Goal: Transaction & Acquisition: Obtain resource

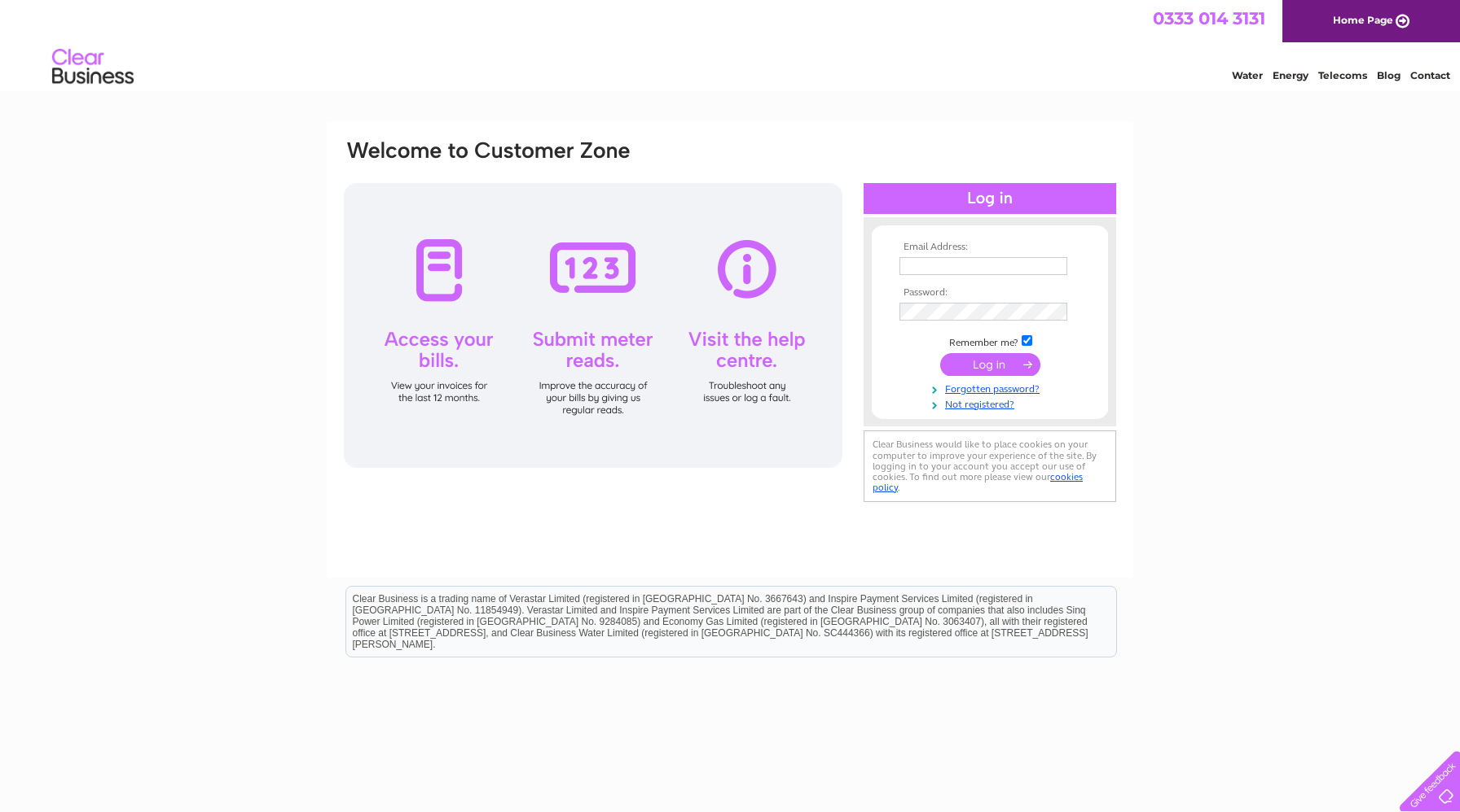
type input "hazel@ocklester.com"
click at [991, 367] on input "submit" at bounding box center [990, 365] width 100 height 23
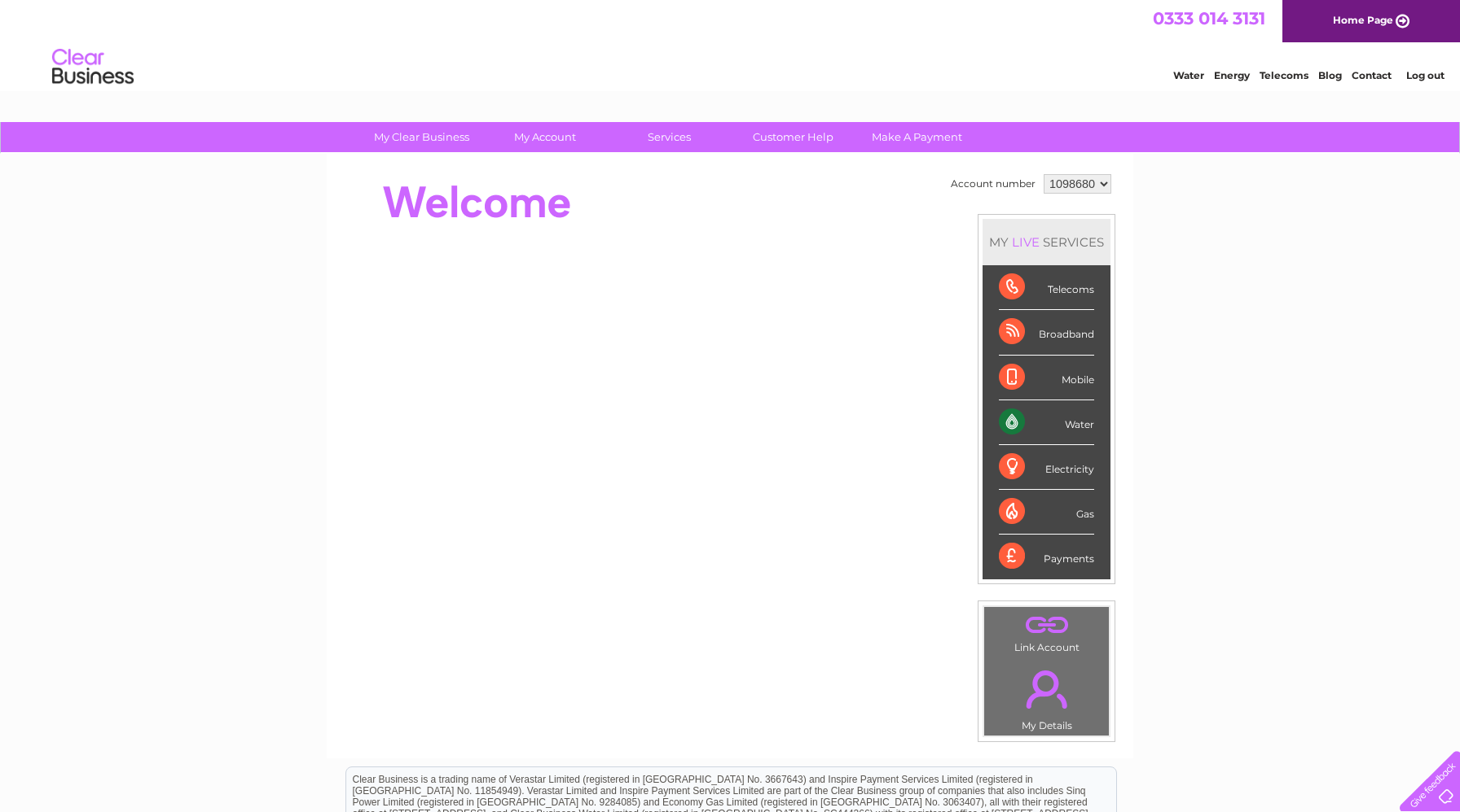
click at [1014, 425] on div "Water" at bounding box center [1047, 423] width 96 height 45
click at [1019, 420] on div "Water" at bounding box center [1047, 423] width 96 height 45
click at [1010, 421] on div "Water" at bounding box center [1047, 423] width 96 height 45
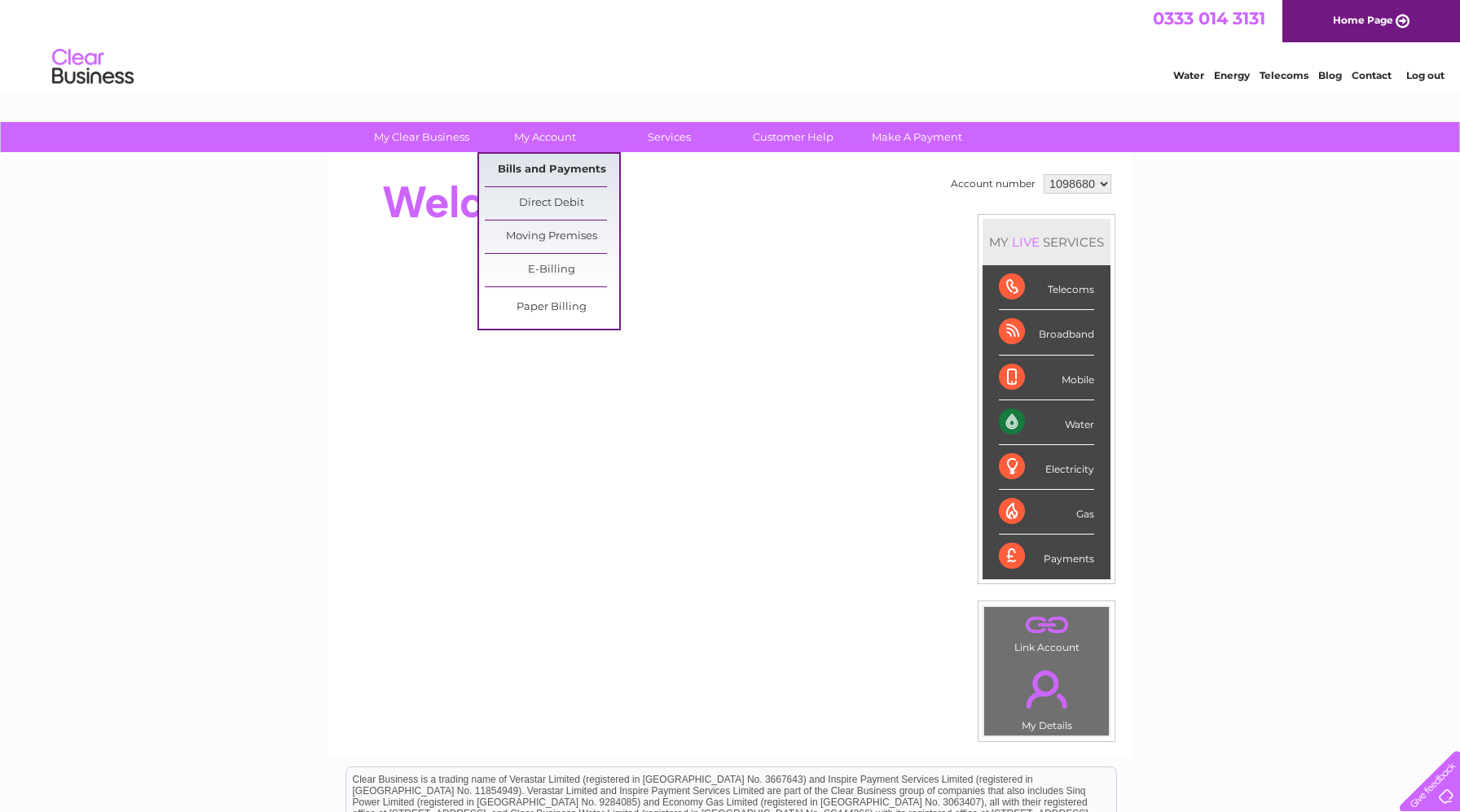
click at [575, 168] on link "Bills and Payments" at bounding box center [552, 170] width 134 height 32
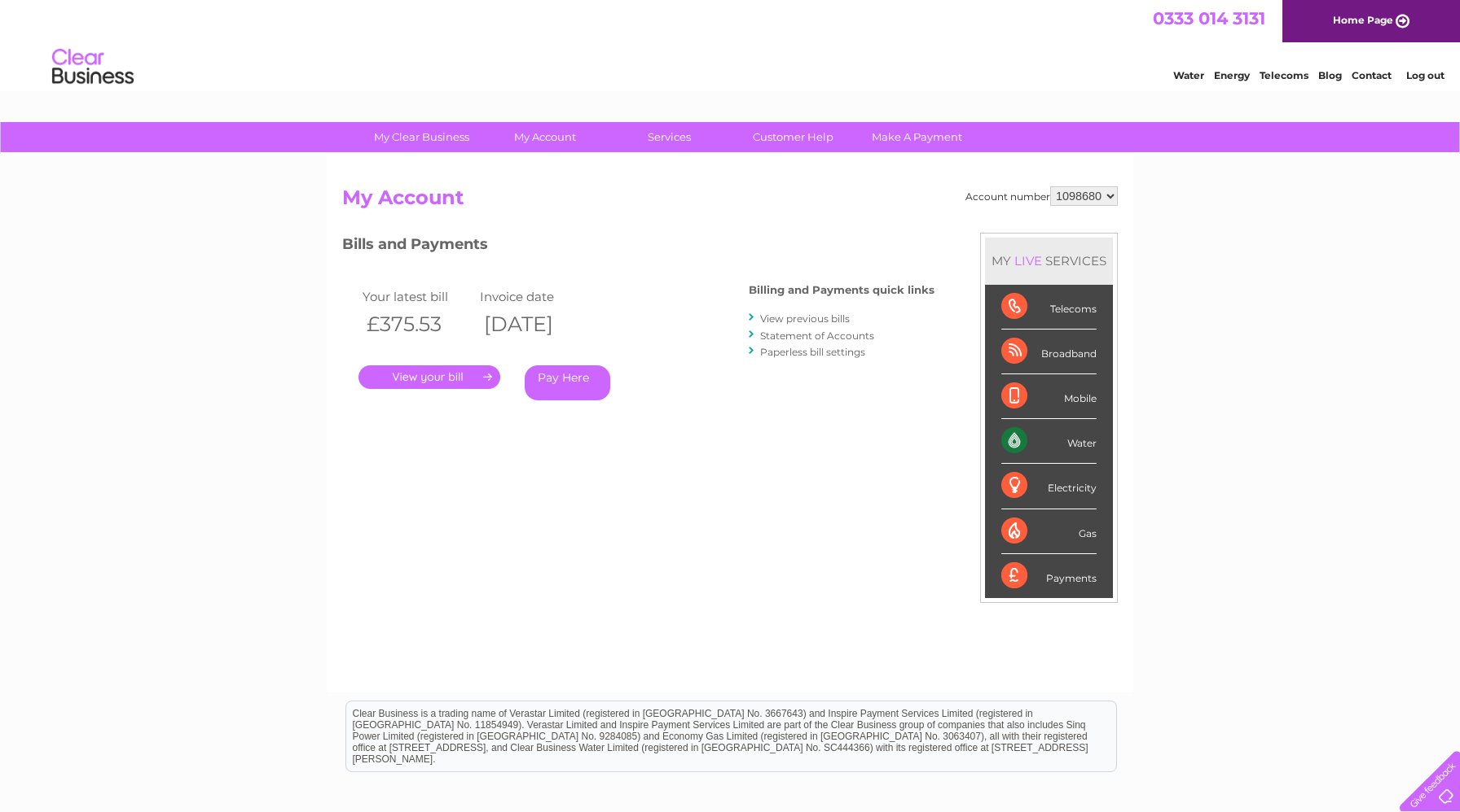
click at [484, 373] on link "." at bounding box center [429, 377] width 142 height 24
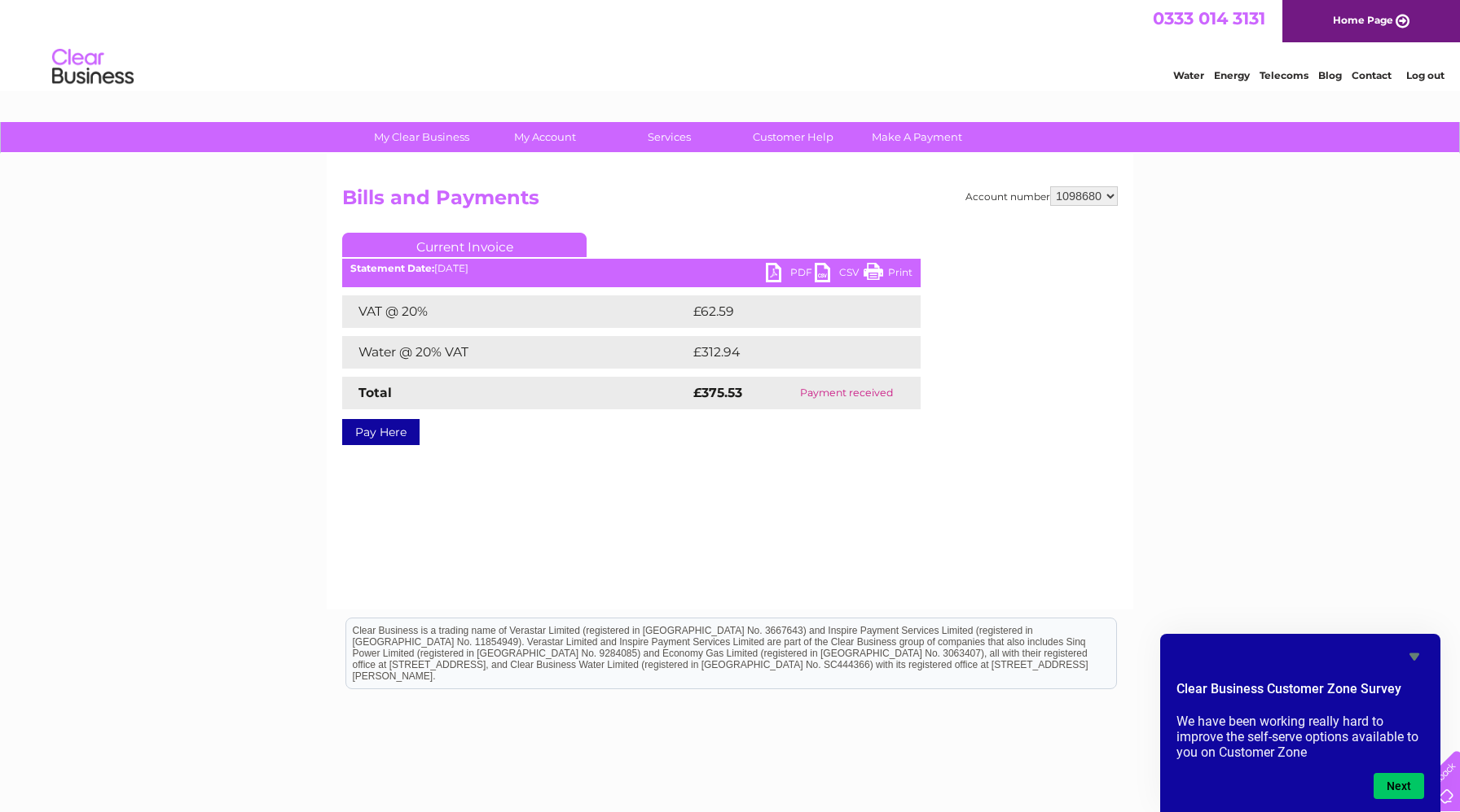
click at [477, 248] on link "Current Invoice" at bounding box center [464, 245] width 244 height 25
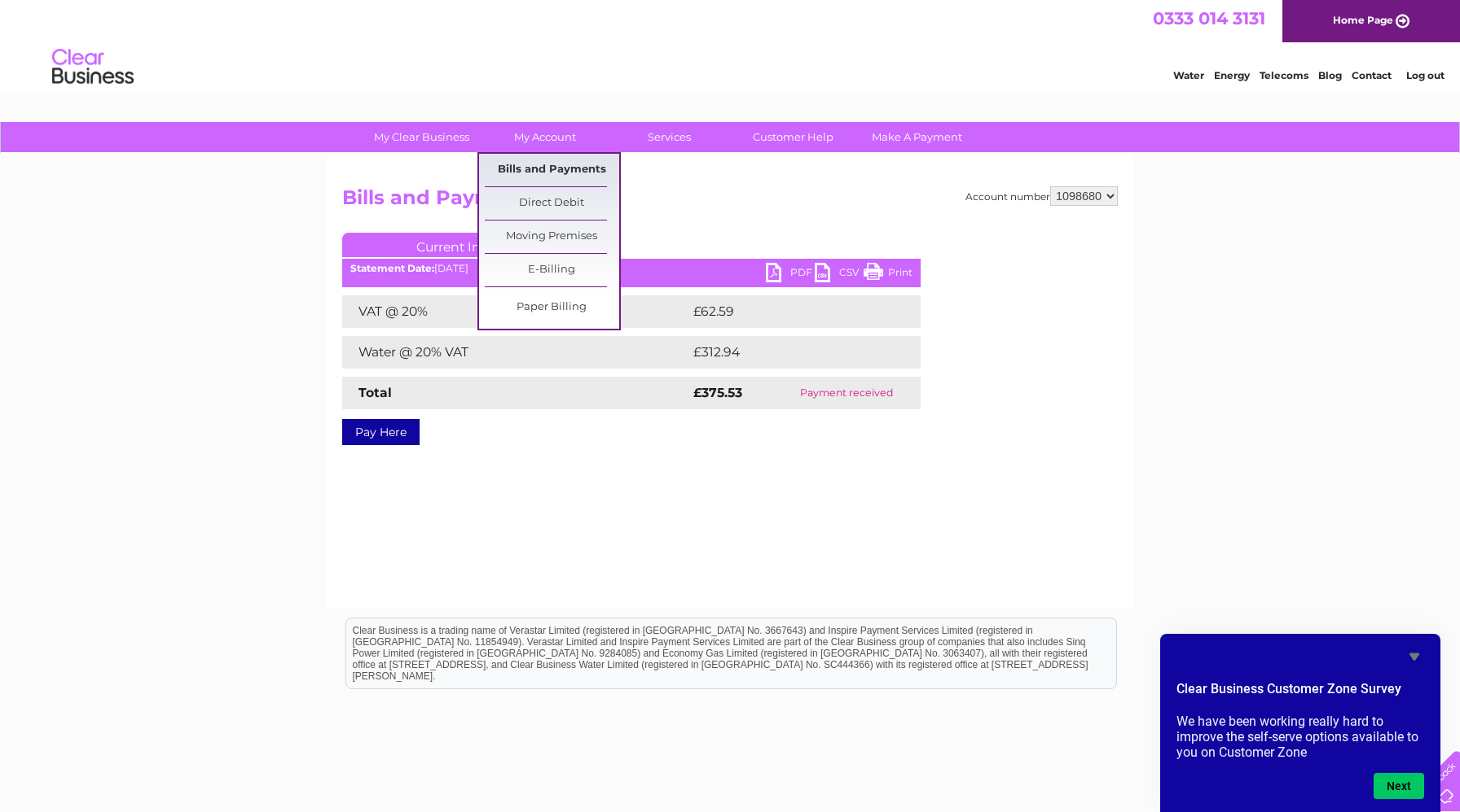
click at [554, 166] on link "Bills and Payments" at bounding box center [552, 170] width 134 height 32
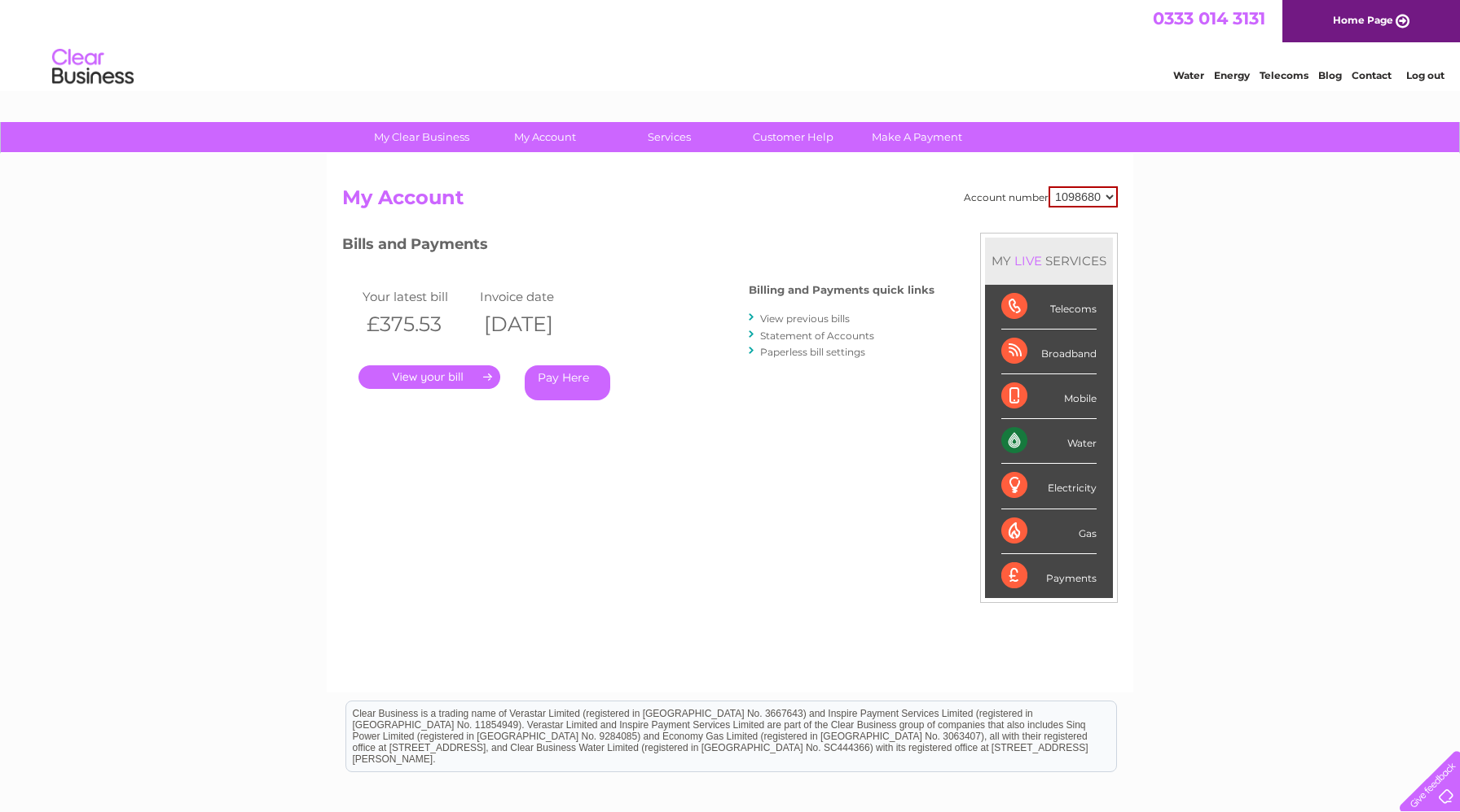
click at [806, 316] on link "View previous bills" at bounding box center [804, 318] width 90 height 12
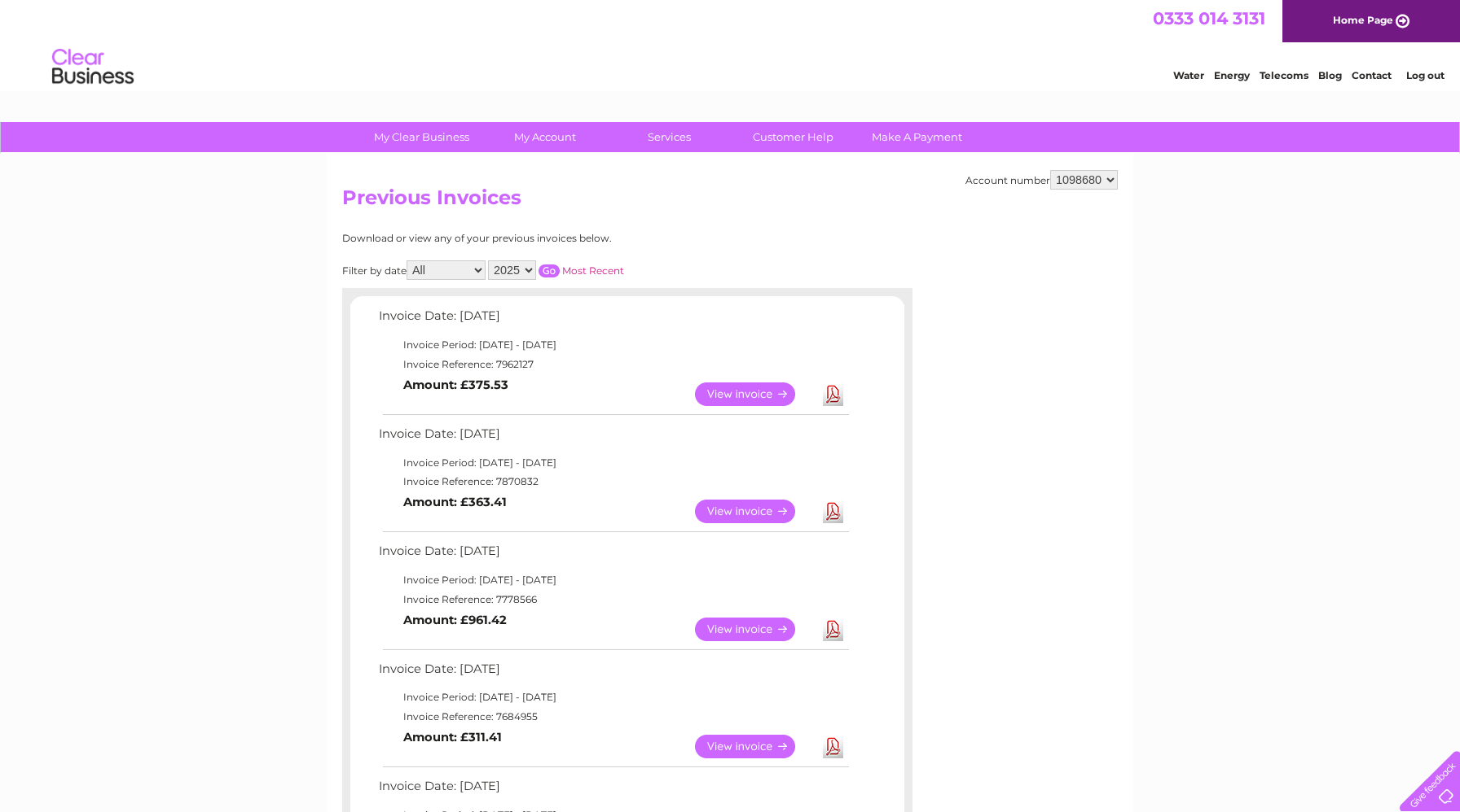
click at [831, 627] on link "Download" at bounding box center [832, 629] width 21 height 24
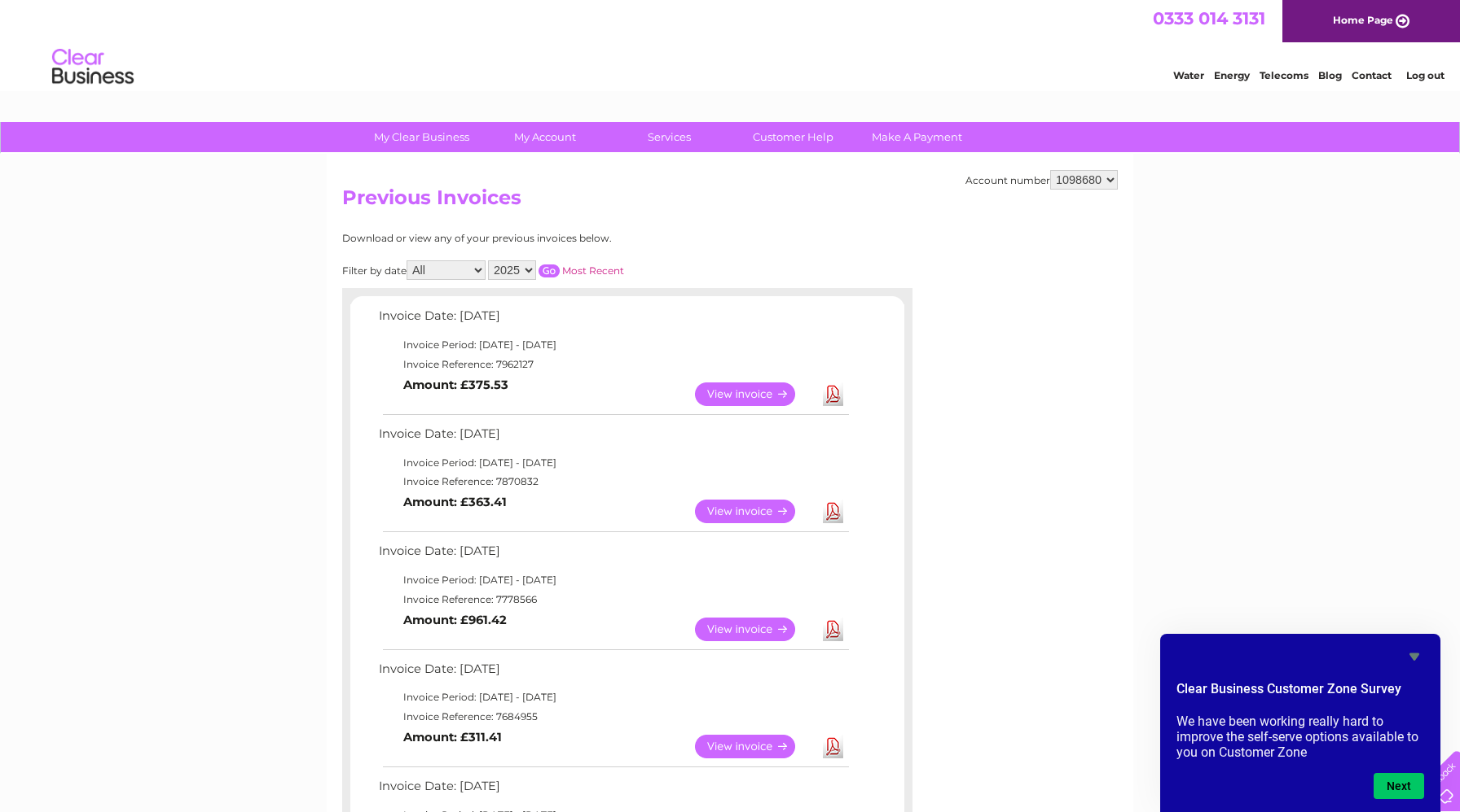
click at [832, 516] on link "Download" at bounding box center [832, 511] width 21 height 24
click at [831, 393] on link "Download" at bounding box center [832, 394] width 21 height 24
click at [1430, 72] on link "Log out" at bounding box center [1425, 75] width 38 height 12
